Goal: Complete application form

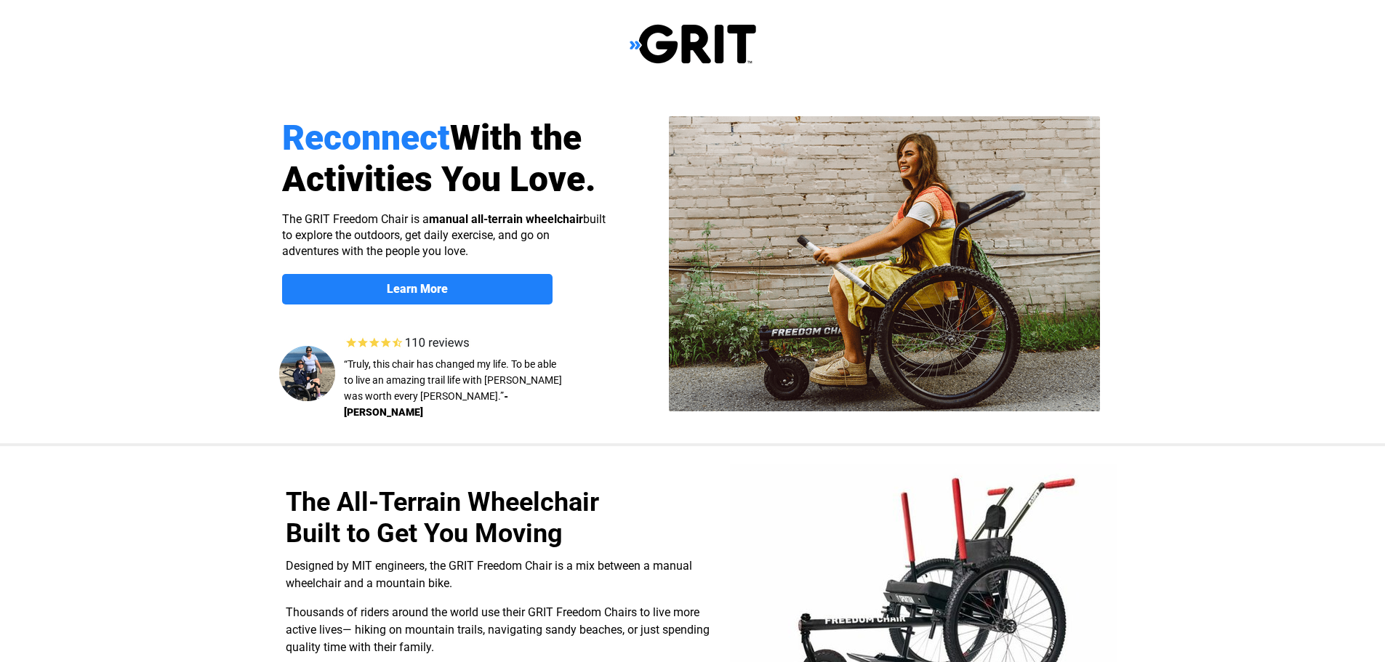
select select "US"
click at [481, 281] on link "Learn More" at bounding box center [417, 289] width 270 height 31
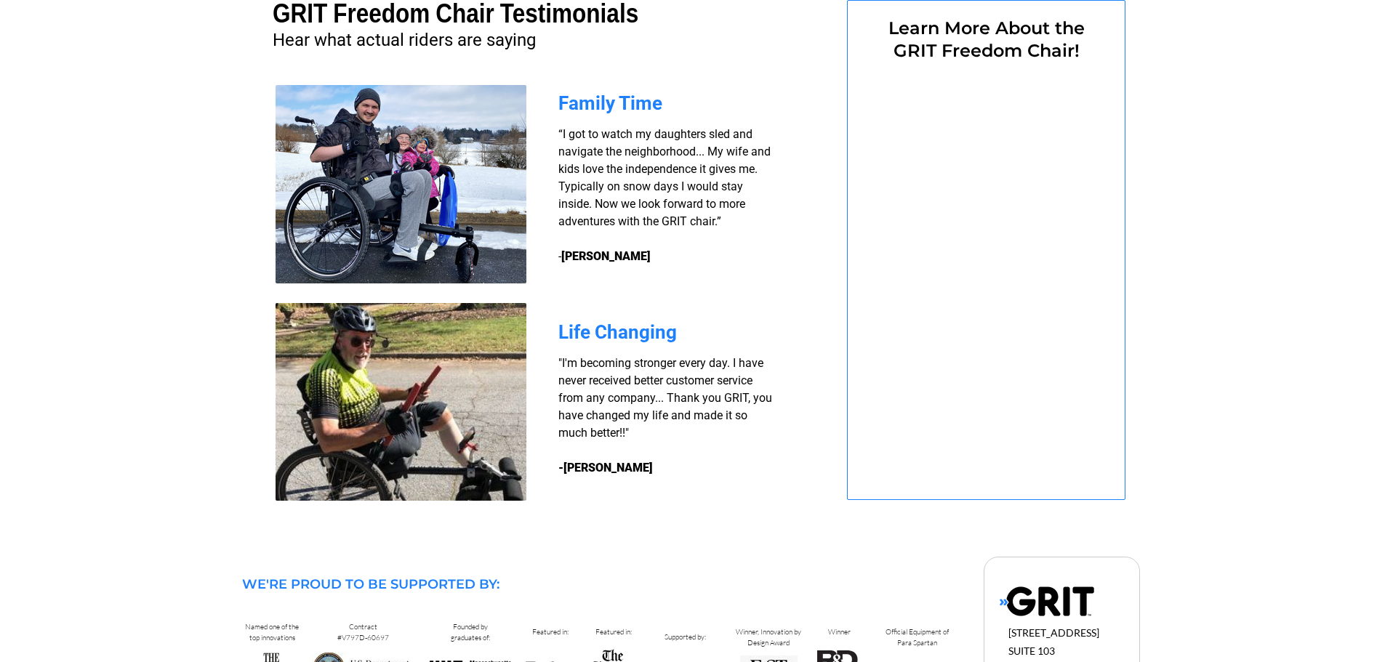
select select "US"
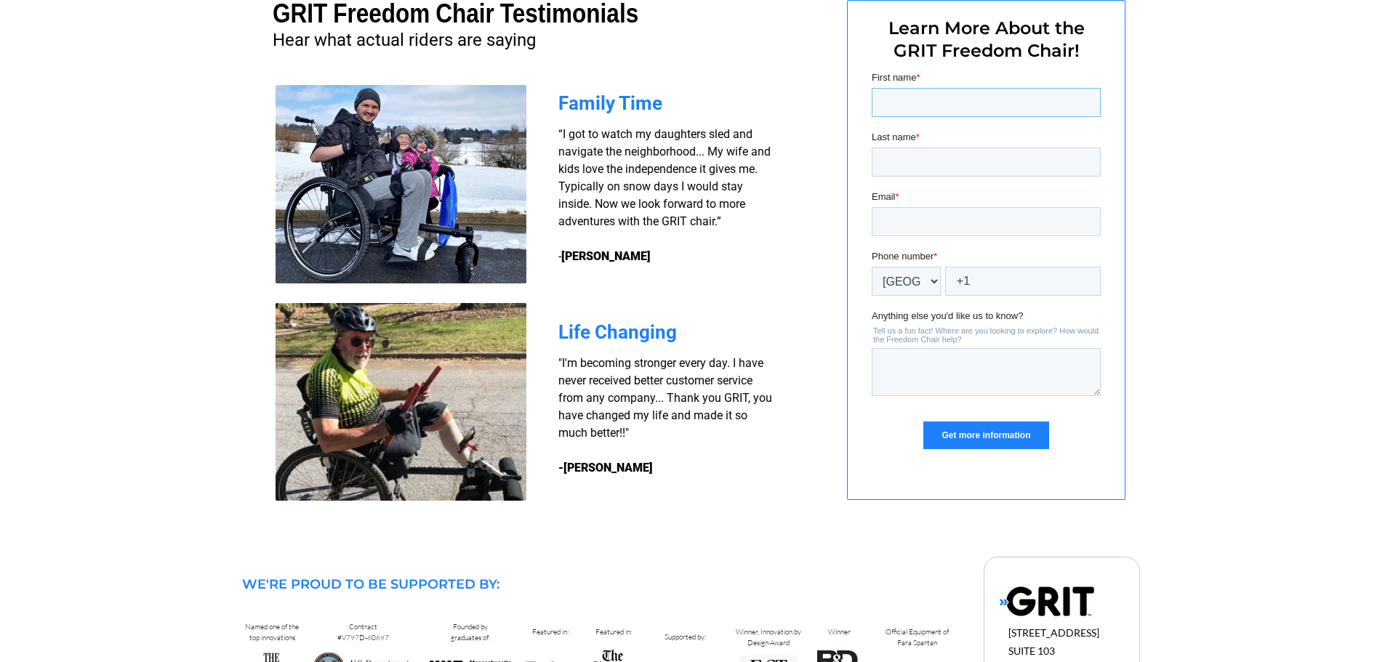
click at [904, 105] on input "First name *" at bounding box center [985, 102] width 229 height 29
type input "[PERSON_NAME]"
click at [936, 222] on input "[EMAIL_ADDRESS][DOMAIN_NAME]" at bounding box center [985, 221] width 229 height 29
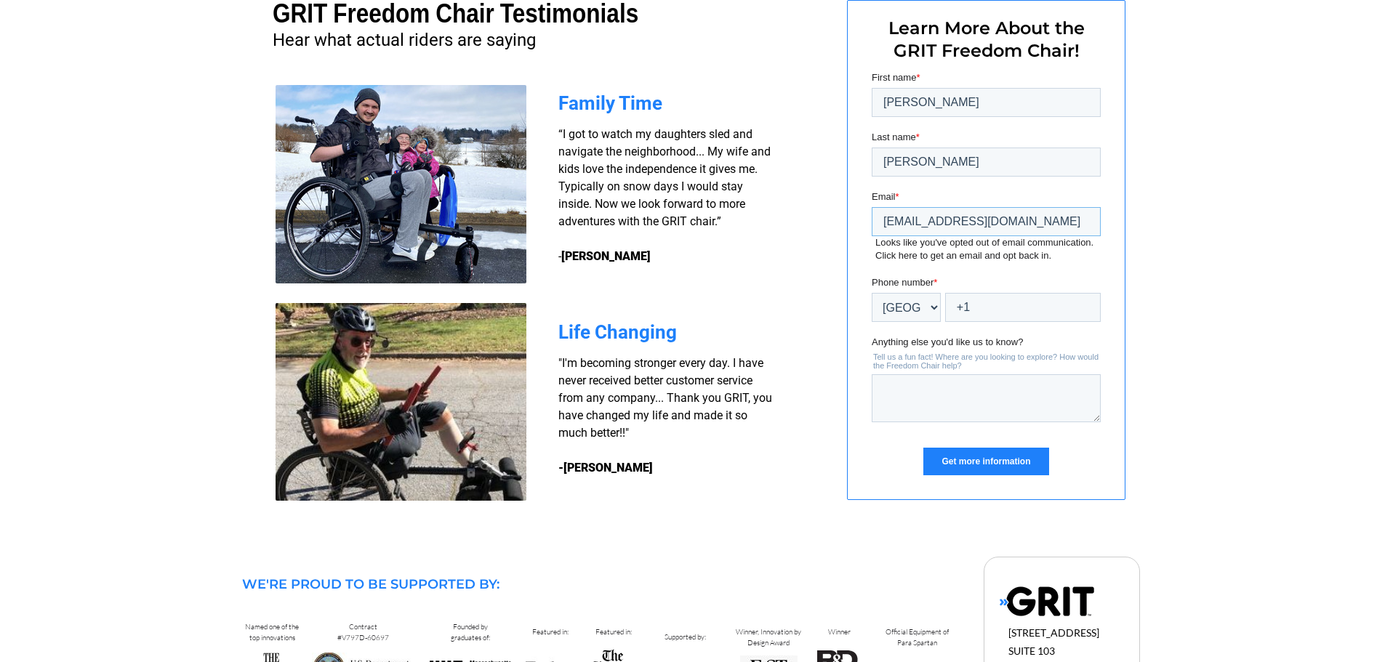
type input "[EMAIL_ADDRESS][DOMAIN_NAME]"
click at [934, 306] on select "* Afghanistan (‫افغانستان‬‎) Albania (Shqipëri) Algeria (‫الجزائر‬‎) American S…" at bounding box center [905, 307] width 69 height 29
click at [987, 300] on input "+1" at bounding box center [1022, 307] width 156 height 29
type input "+1 314-223-9876"
click at [884, 388] on textarea "Anything else you'd like us to know?" at bounding box center [985, 398] width 229 height 48
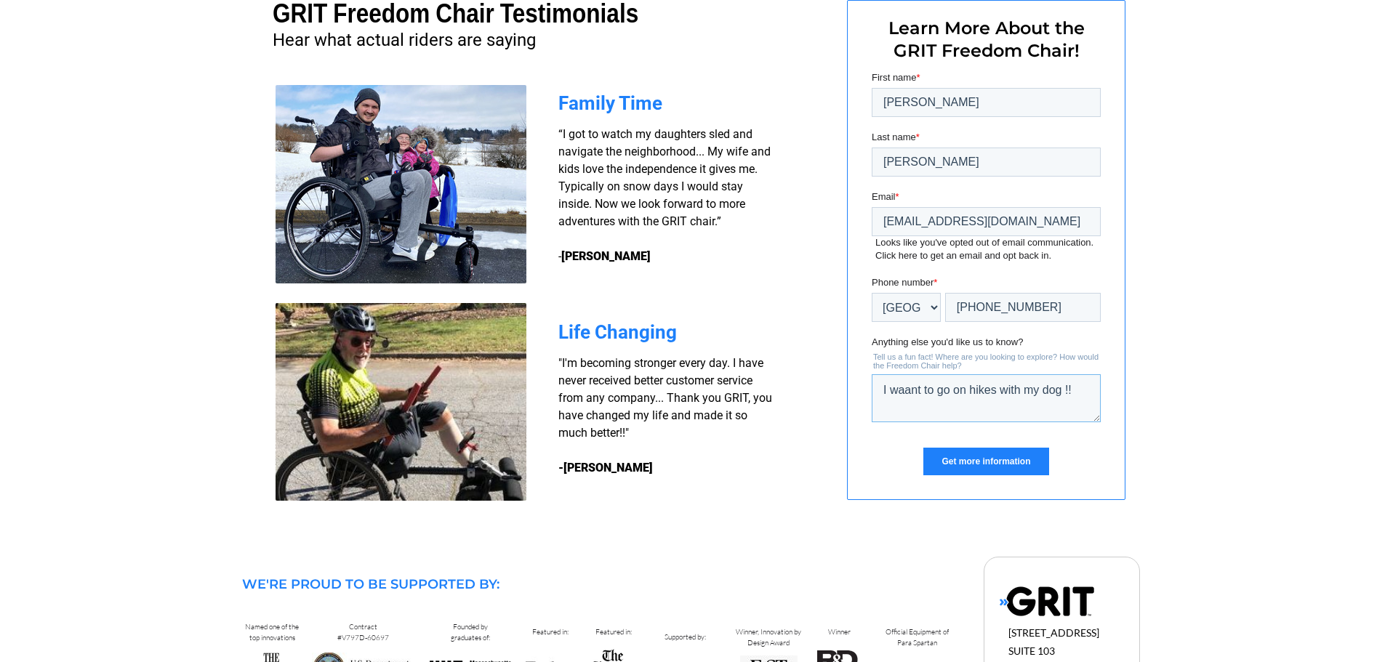
click at [901, 388] on textarea "I waant to go on hikes with my dog !!" at bounding box center [985, 398] width 229 height 48
drag, startPoint x: 934, startPoint y: 385, endPoint x: 897, endPoint y: 390, distance: 36.7
click at [897, 390] on textarea "I wa.nant to go on hikes with my dog !!" at bounding box center [985, 398] width 229 height 48
click at [880, 403] on textarea "I want to go on hikes with my dog !!" at bounding box center [985, 398] width 229 height 48
click at [893, 404] on textarea "I want to go on hikes with my dog !!" at bounding box center [985, 398] width 229 height 48
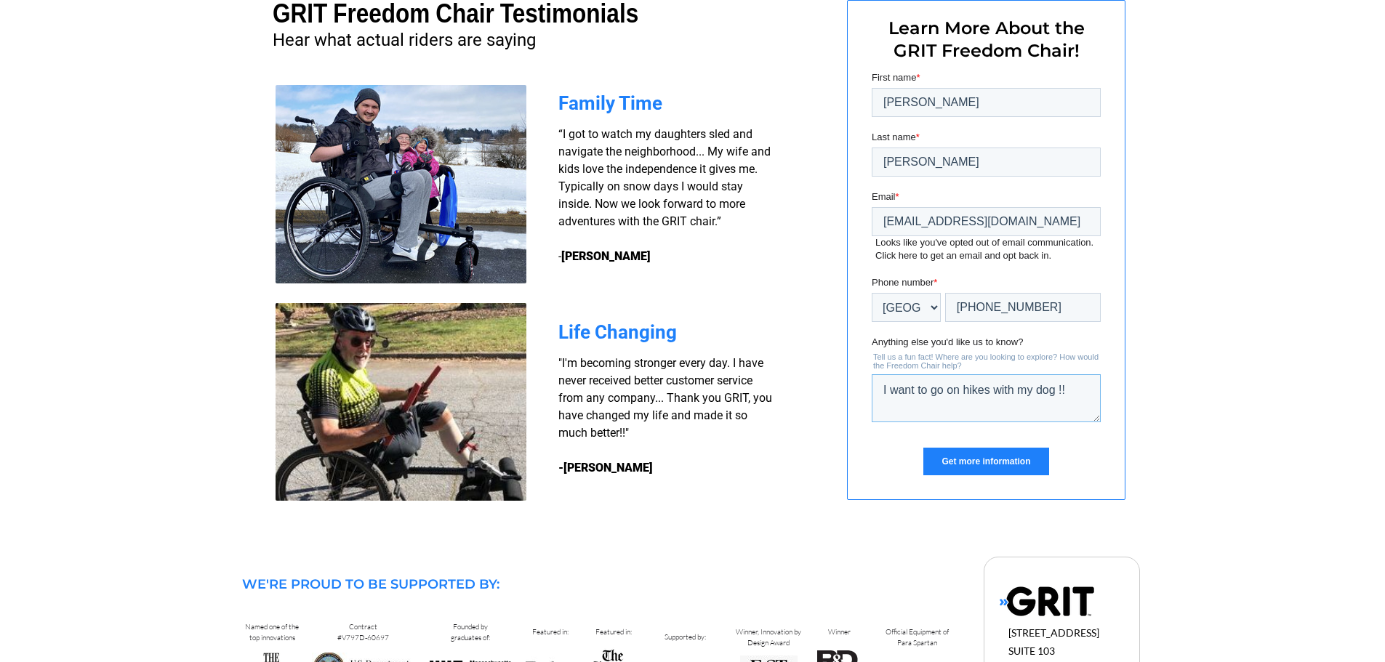
click at [1070, 390] on textarea "I want to go on hikes with my dog !!" at bounding box center [985, 398] width 229 height 48
type textarea "I want to go on hikes with my dog !! What keeps it from tilting over ( backward…"
click at [956, 463] on input "Get more information" at bounding box center [985, 462] width 125 height 28
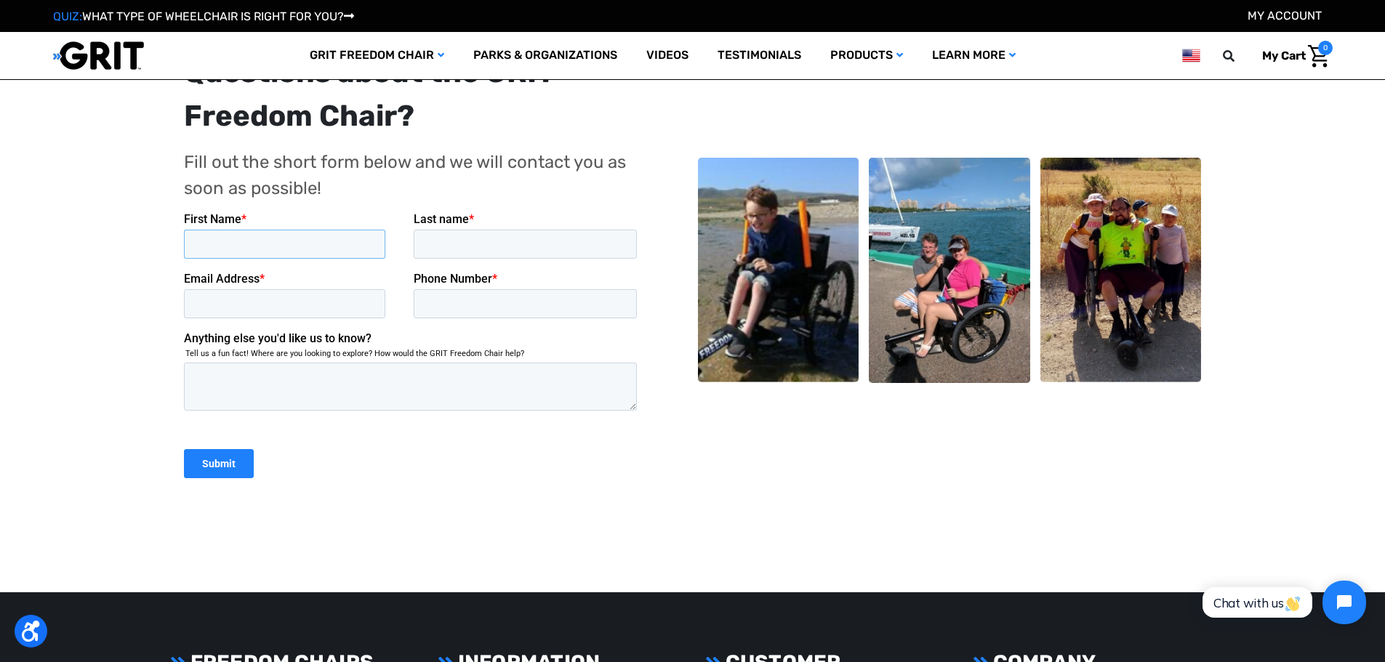
click at [242, 241] on input "First Name *" at bounding box center [283, 243] width 201 height 29
type input "[PERSON_NAME]"
type input "[EMAIL_ADDRESS][DOMAIN_NAME]"
type input "3142239876"
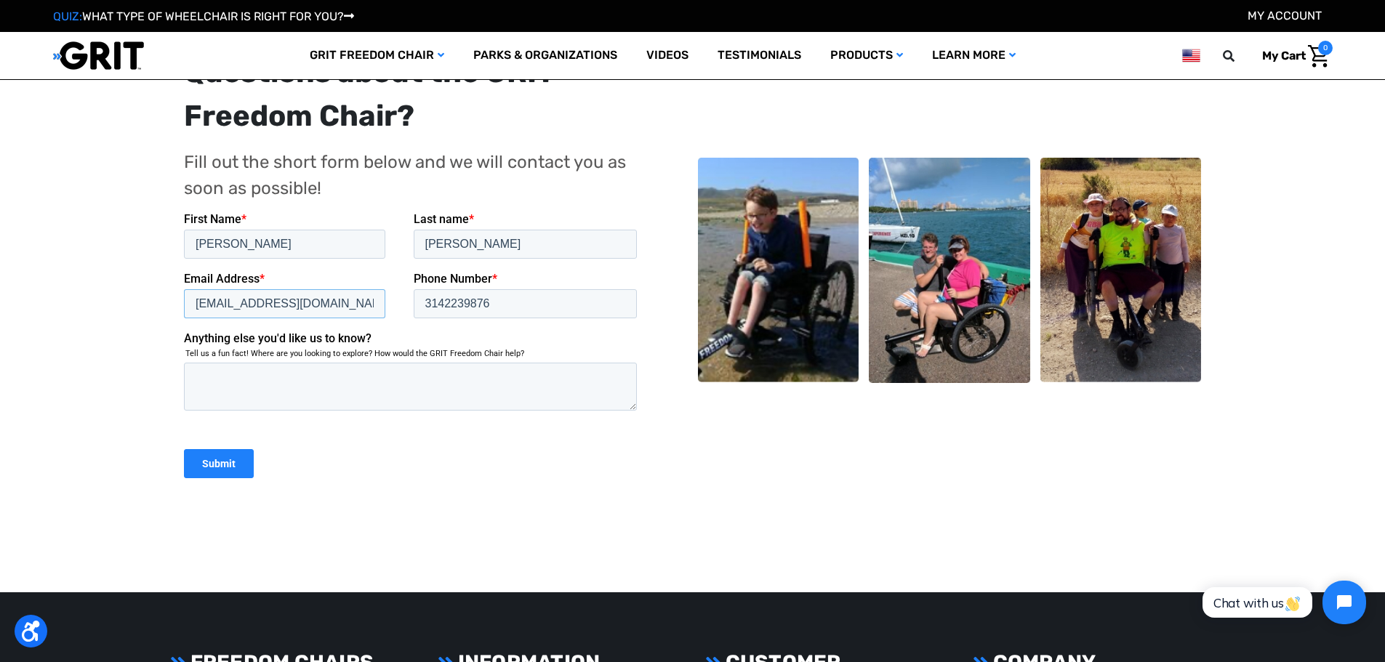
click at [242, 300] on input "[EMAIL_ADDRESS][DOMAIN_NAME]" at bounding box center [283, 303] width 201 height 29
click at [246, 300] on input "[EMAIL_ADDRESS][DOMAIN_NAME]" at bounding box center [283, 303] width 201 height 29
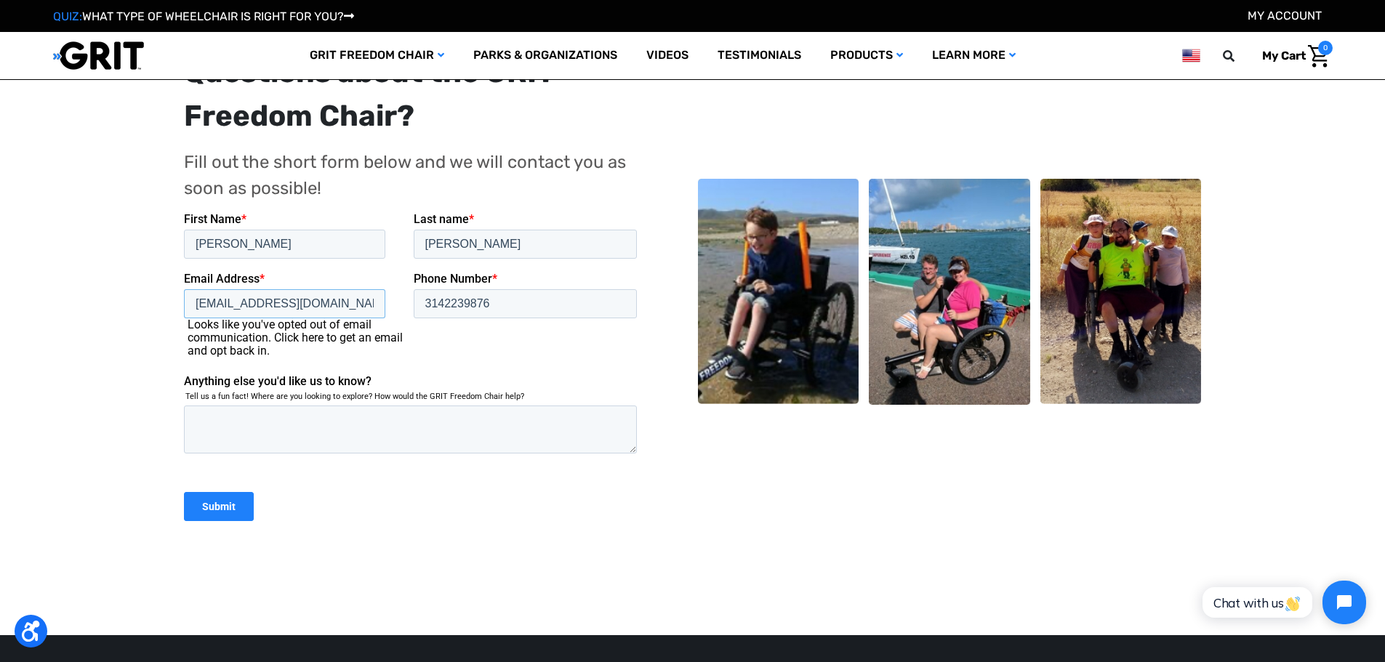
type input "[EMAIL_ADDRESS][DOMAIN_NAME]"
click at [217, 503] on input "Submit" at bounding box center [218, 505] width 70 height 29
